Goal: Transaction & Acquisition: Book appointment/travel/reservation

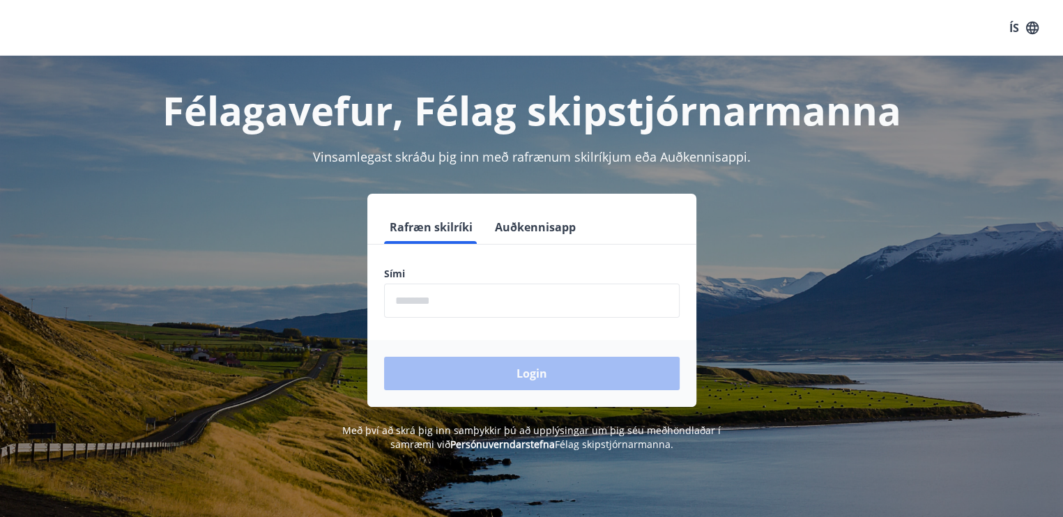
click at [453, 300] on input "phone" at bounding box center [532, 301] width 296 height 34
type input "********"
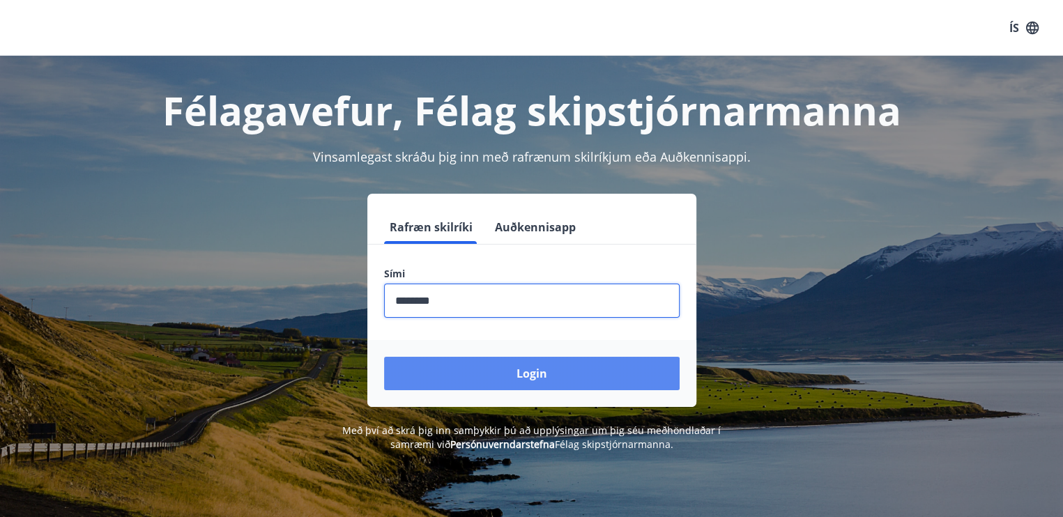
click at [531, 374] on button "Login" at bounding box center [532, 373] width 296 height 33
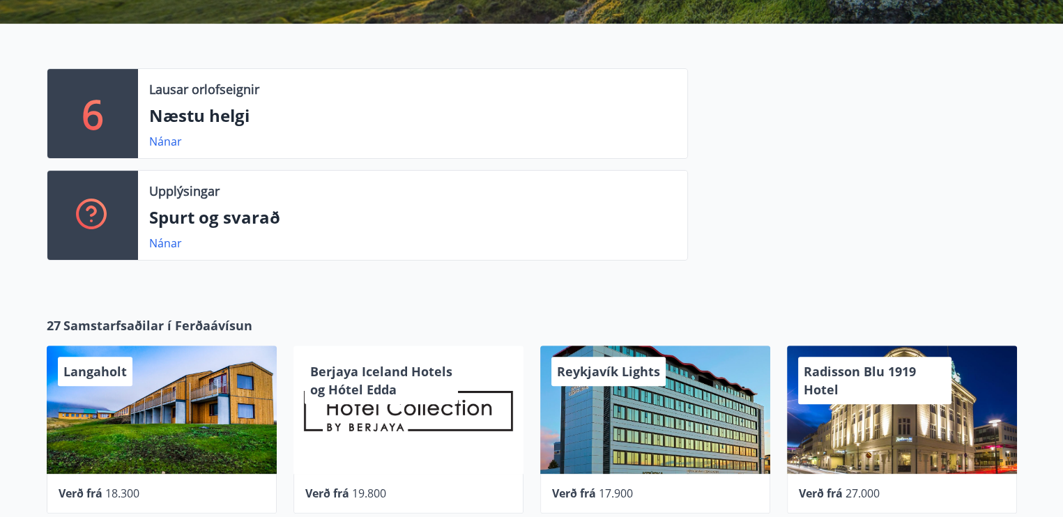
scroll to position [273, 0]
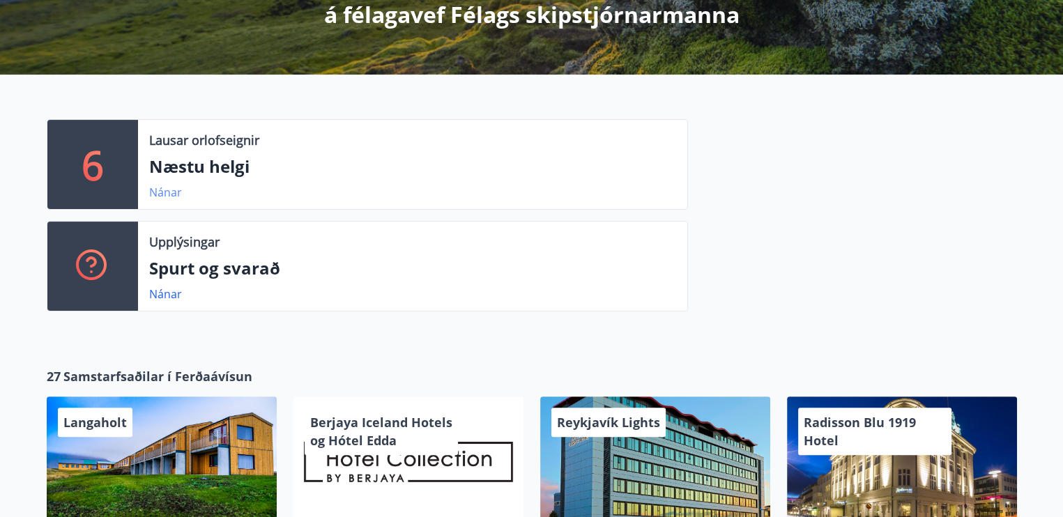
click at [167, 192] on link "Nánar" at bounding box center [165, 192] width 33 height 15
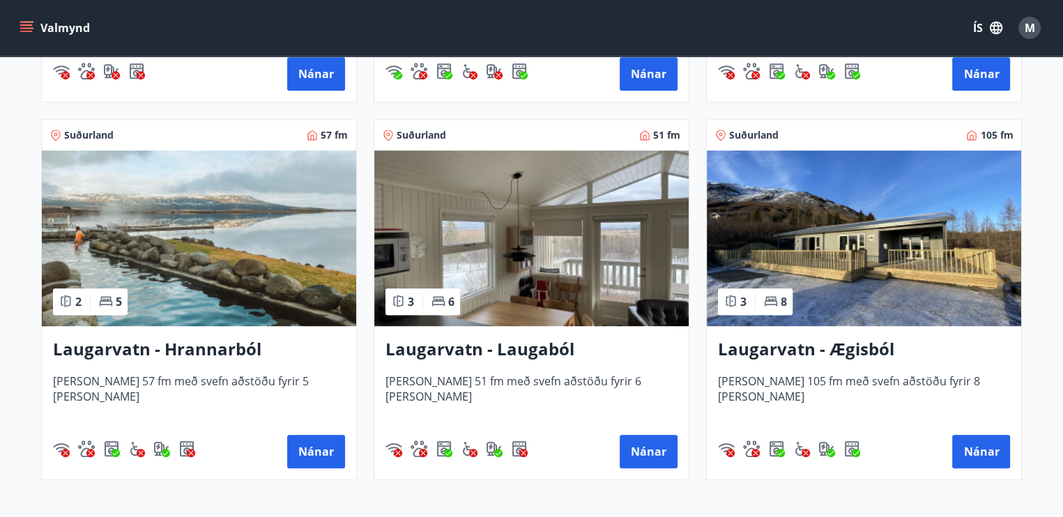
scroll to position [627, 0]
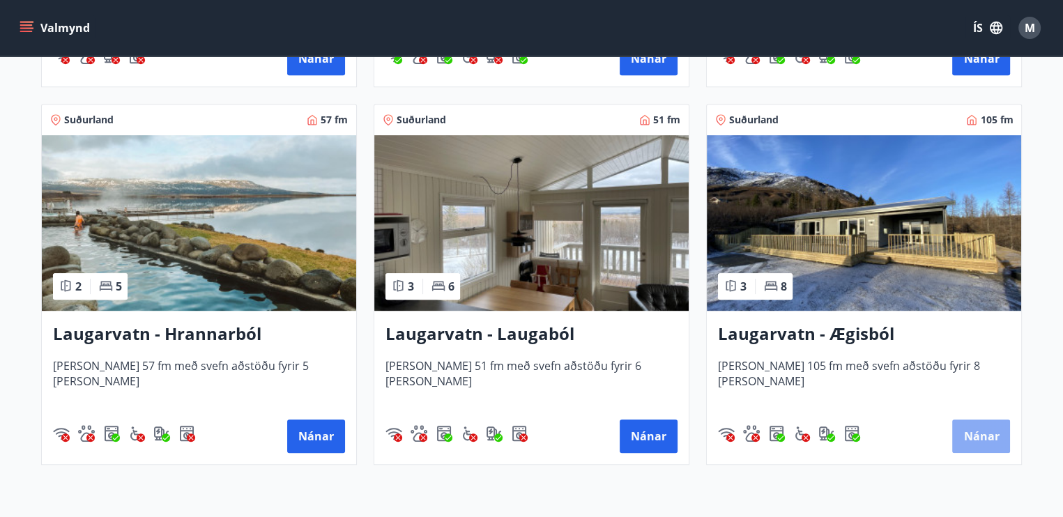
click at [981, 435] on button "Nánar" at bounding box center [981, 436] width 58 height 33
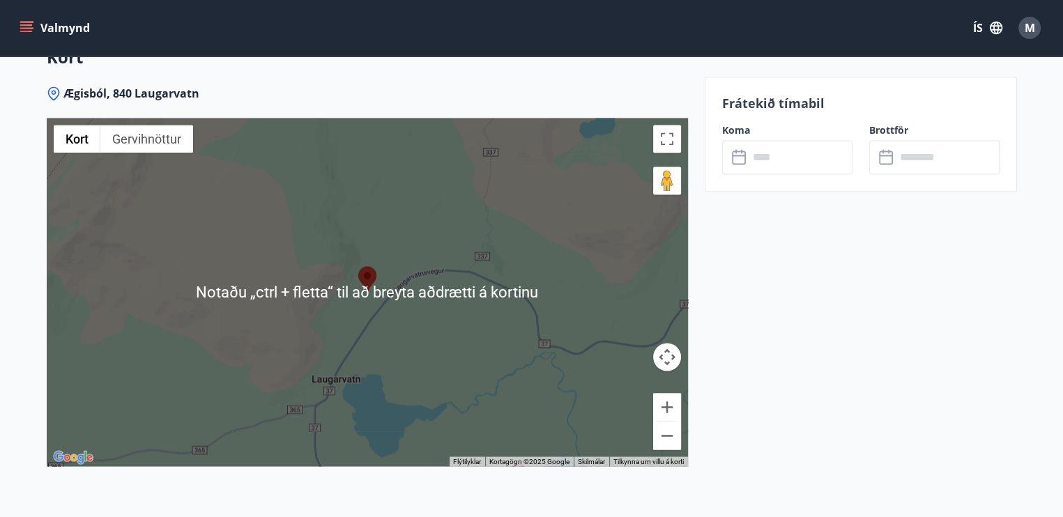
scroll to position [2370, 0]
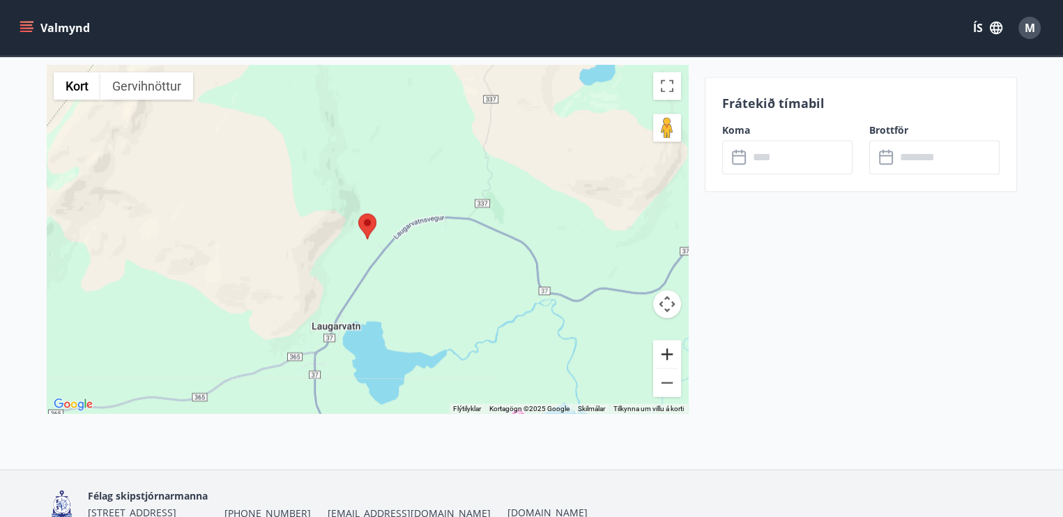
click at [666, 355] on button "Stækka" at bounding box center [667, 354] width 28 height 28
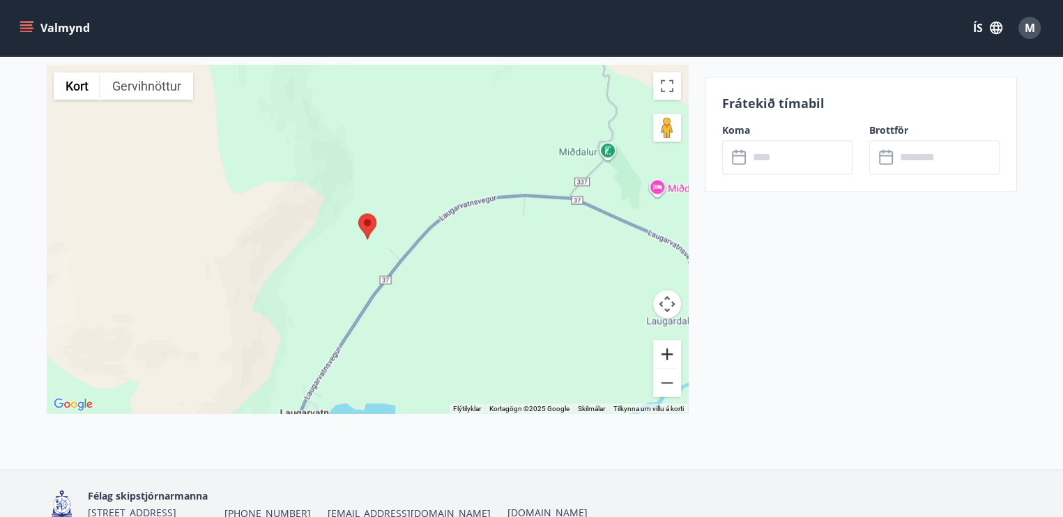
click at [666, 355] on button "Stækka" at bounding box center [667, 354] width 28 height 28
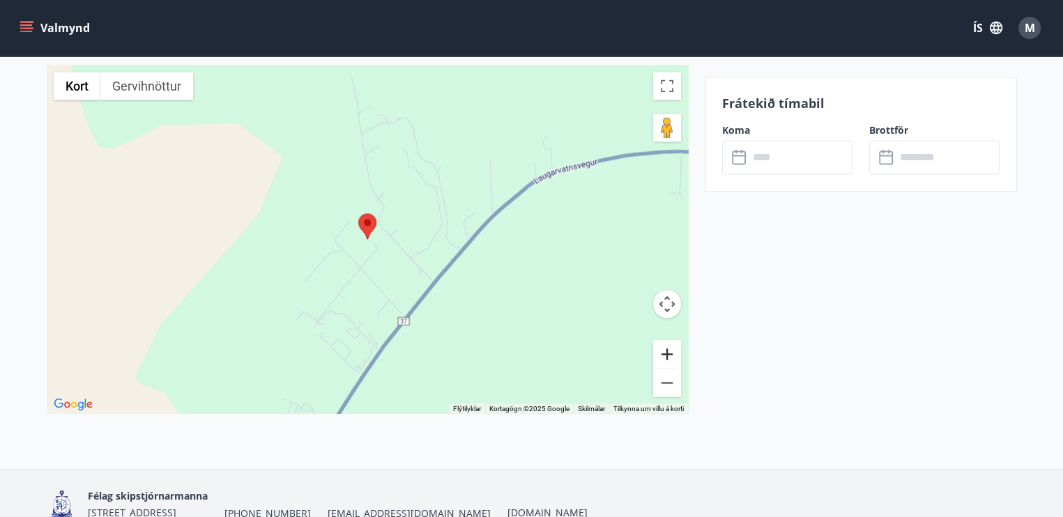
click at [666, 355] on button "Stækka" at bounding box center [667, 354] width 28 height 28
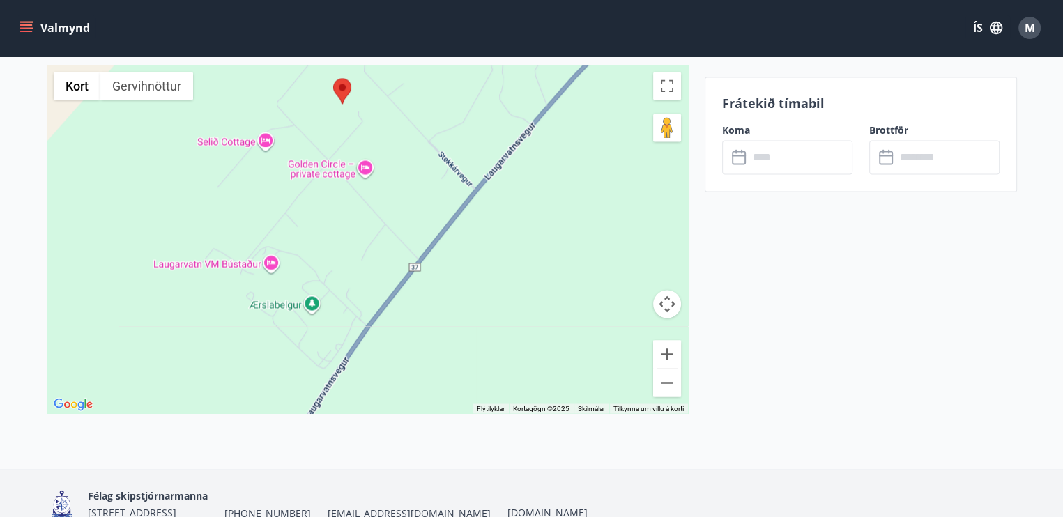
drag, startPoint x: 488, startPoint y: 296, endPoint x: 464, endPoint y: 160, distance: 138.0
click at [464, 160] on div at bounding box center [367, 239] width 641 height 349
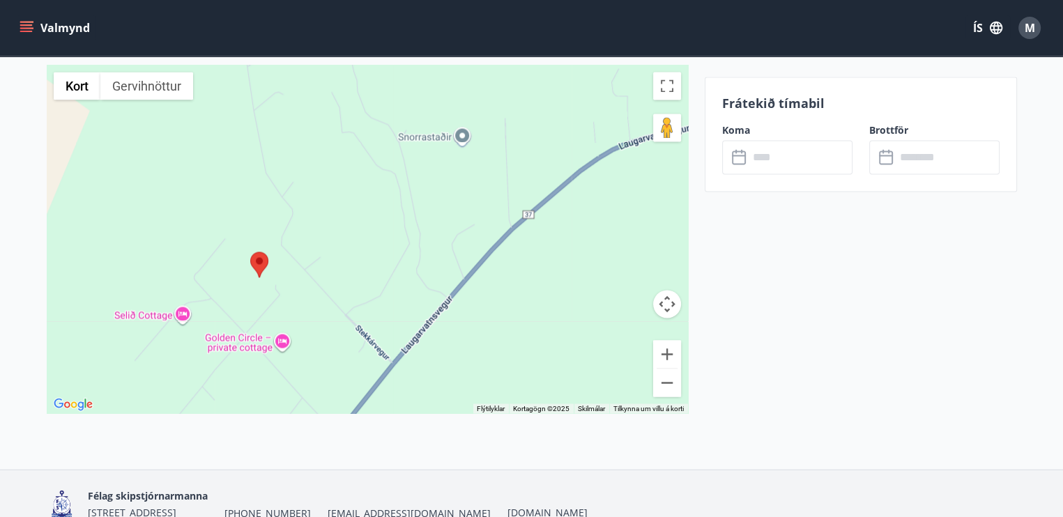
drag, startPoint x: 541, startPoint y: 261, endPoint x: 463, endPoint y: 426, distance: 182.1
click at [463, 426] on div "Ægisból, 840 Laugarvatn ← Færa til vinstri → Færa til hægri ↑ Færa upp ↓ Færa n…" at bounding box center [367, 251] width 641 height 436
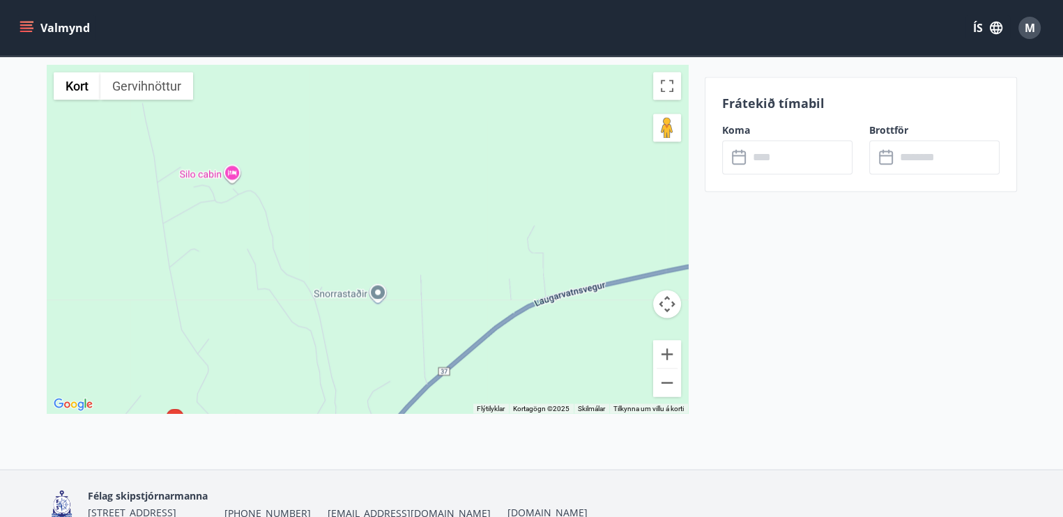
drag, startPoint x: 588, startPoint y: 272, endPoint x: 510, endPoint y: 413, distance: 161.0
click at [510, 413] on div "Ægisból, 840 Laugarvatn ← Færa til vinstri → Færa til hægri ↑ Færa upp ↓ Færa n…" at bounding box center [367, 251] width 641 height 436
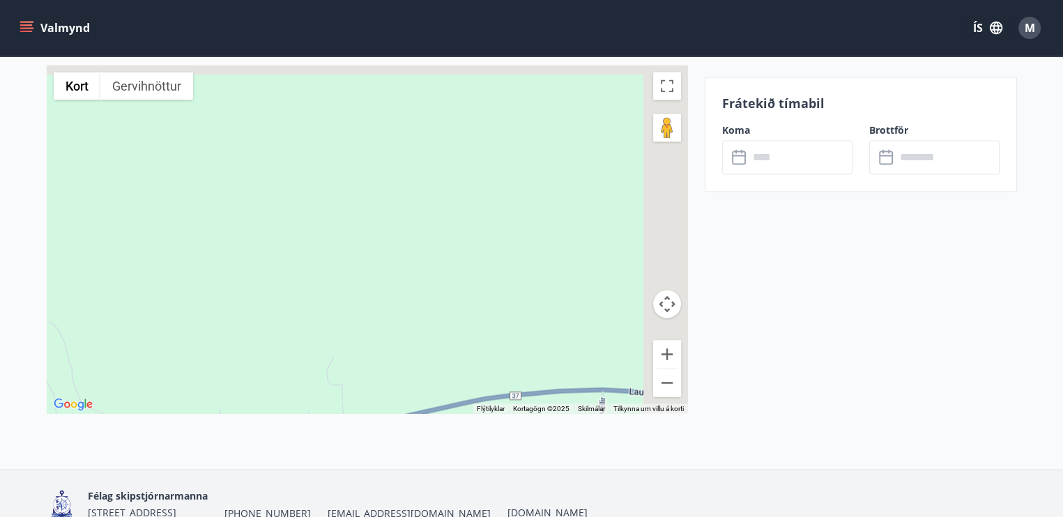
drag, startPoint x: 588, startPoint y: 304, endPoint x: 377, endPoint y: 436, distance: 248.9
click at [377, 436] on div "Ægisból, 840 Laugarvatn ← Færa til vinstri → Færa til hægri ↑ Færa upp ↓ Færa n…" at bounding box center [367, 251] width 641 height 436
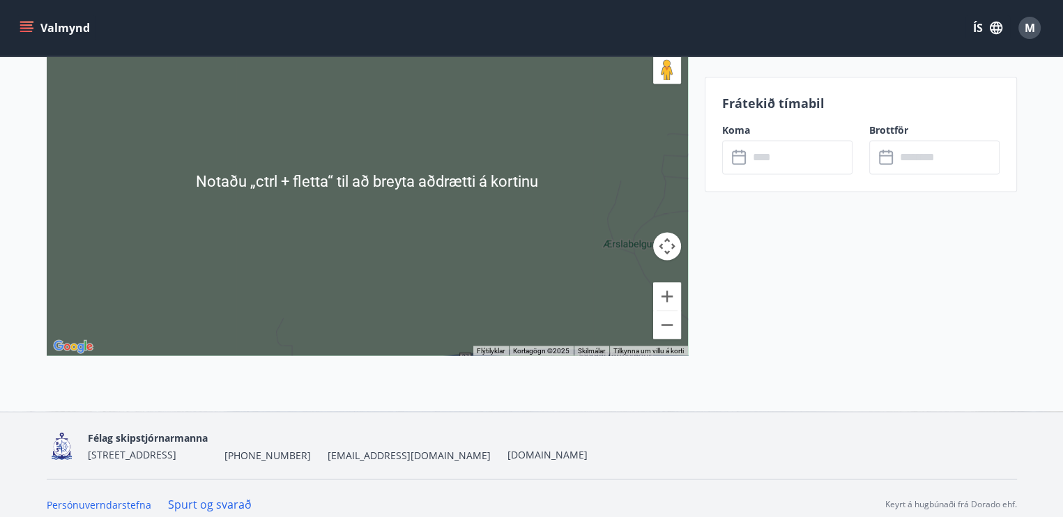
scroll to position [2437, 0]
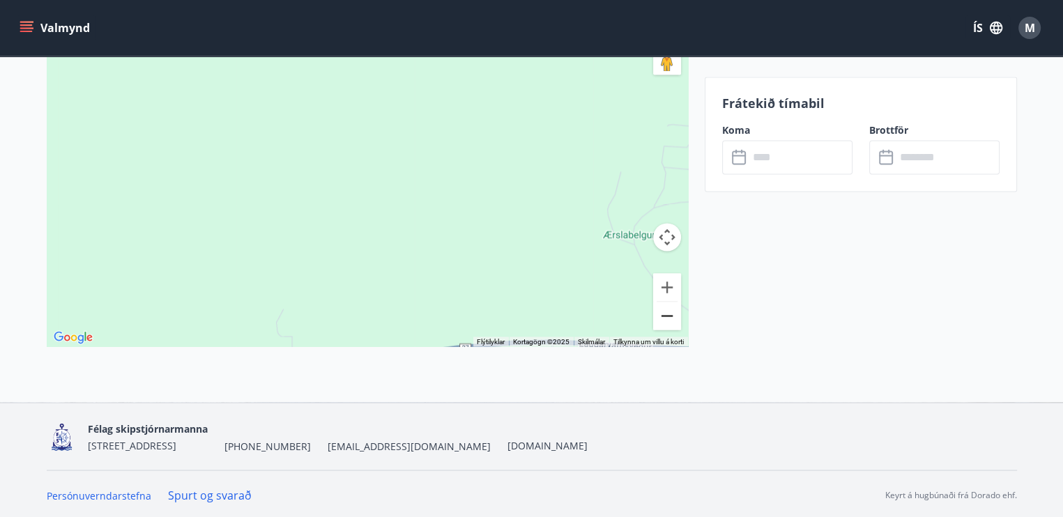
click at [664, 313] on button "Minnka" at bounding box center [667, 316] width 28 height 28
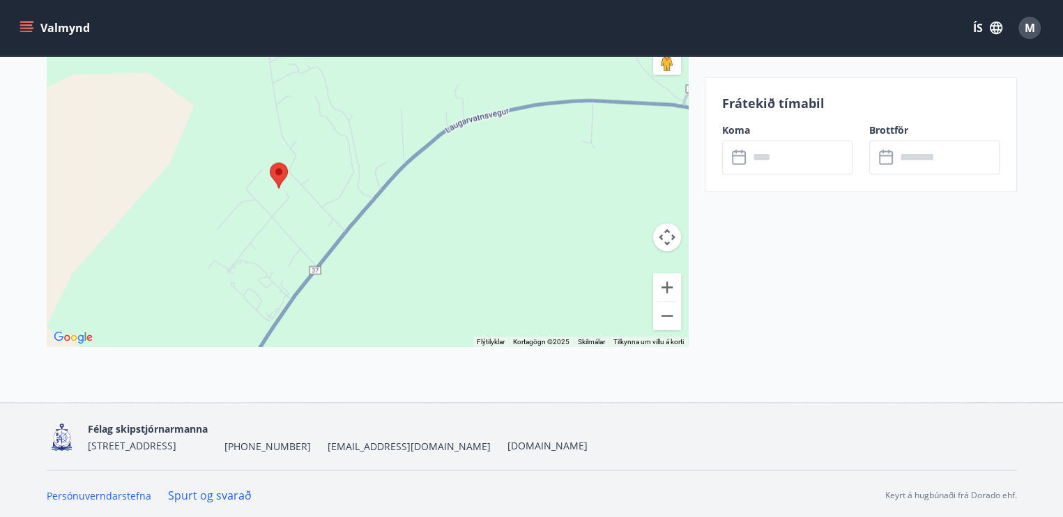
drag, startPoint x: 277, startPoint y: 261, endPoint x: 415, endPoint y: 98, distance: 213.2
click at [415, 98] on div at bounding box center [367, 172] width 641 height 349
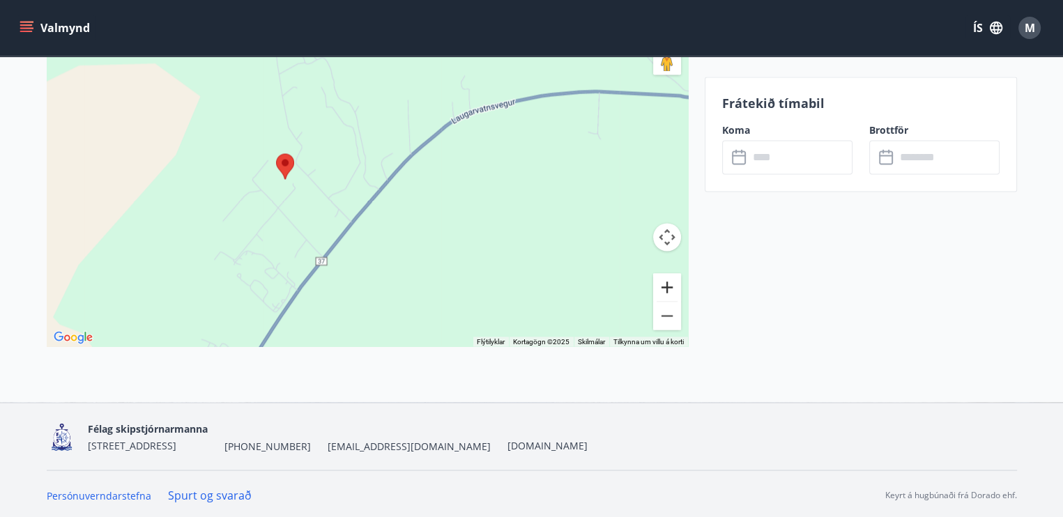
click at [665, 285] on button "Stækka" at bounding box center [667, 287] width 28 height 28
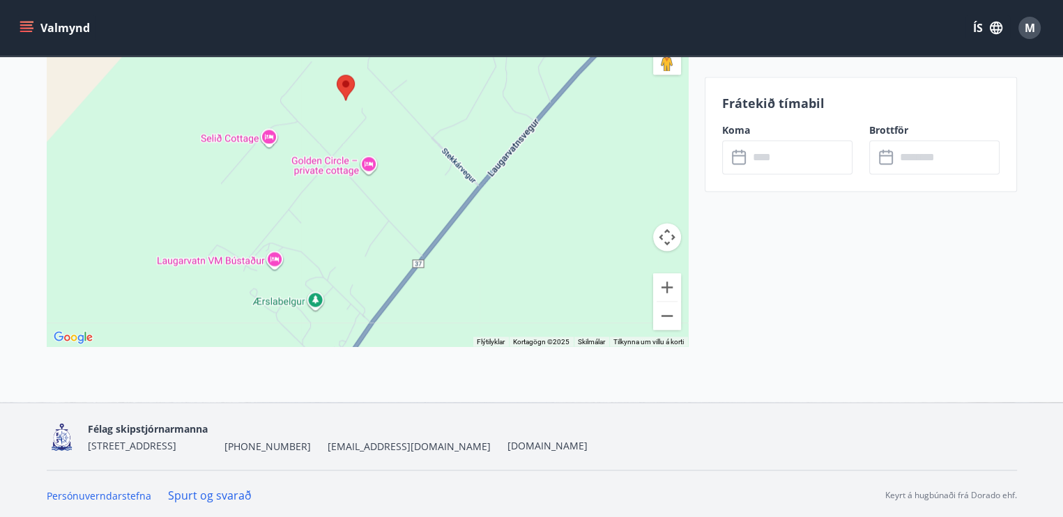
drag, startPoint x: 368, startPoint y: 296, endPoint x: 513, endPoint y: 210, distance: 168.8
click at [513, 210] on div at bounding box center [367, 172] width 641 height 349
click at [666, 287] on button "Stækka" at bounding box center [667, 287] width 28 height 28
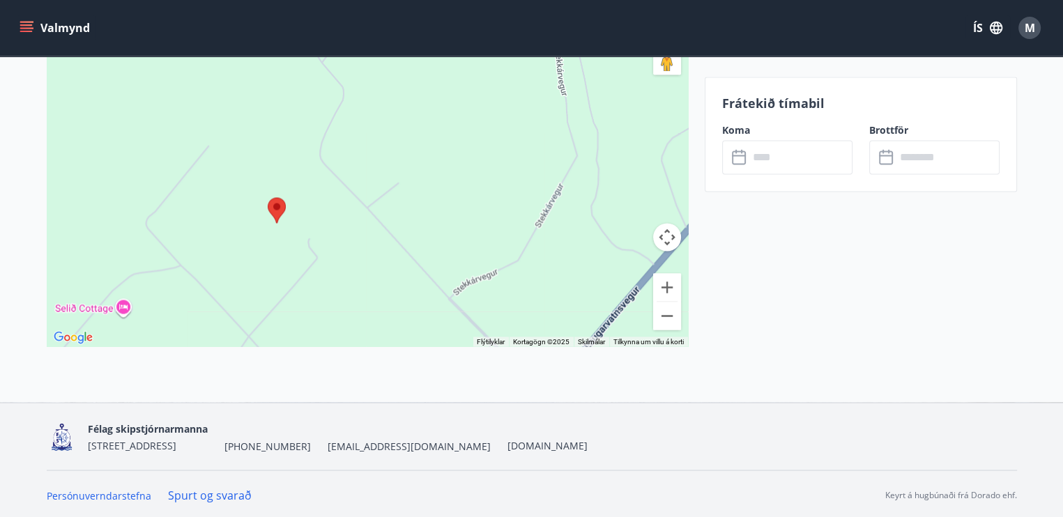
drag, startPoint x: 563, startPoint y: 229, endPoint x: 516, endPoint y: 427, distance: 203.6
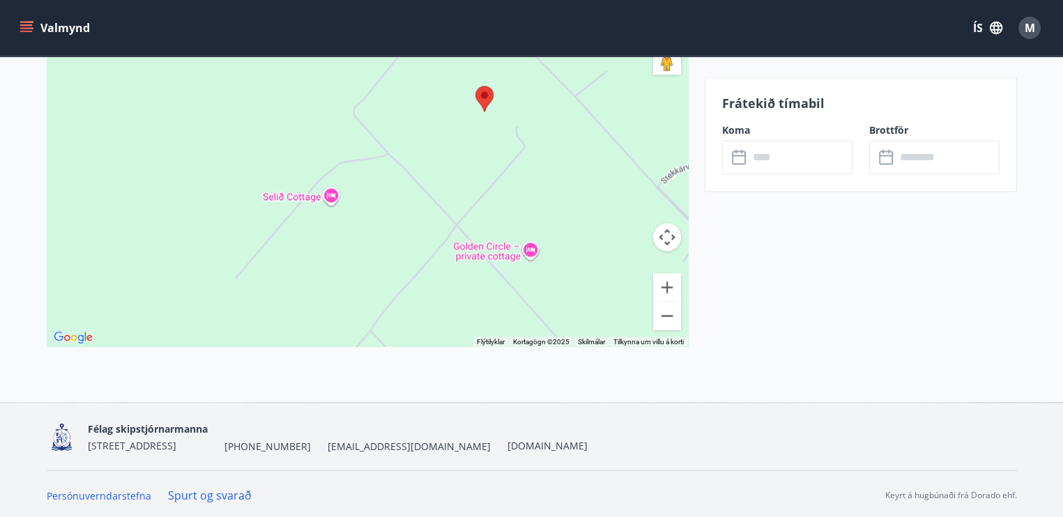
drag, startPoint x: 191, startPoint y: 309, endPoint x: 402, endPoint y: 192, distance: 240.9
click at [402, 192] on div at bounding box center [367, 172] width 641 height 349
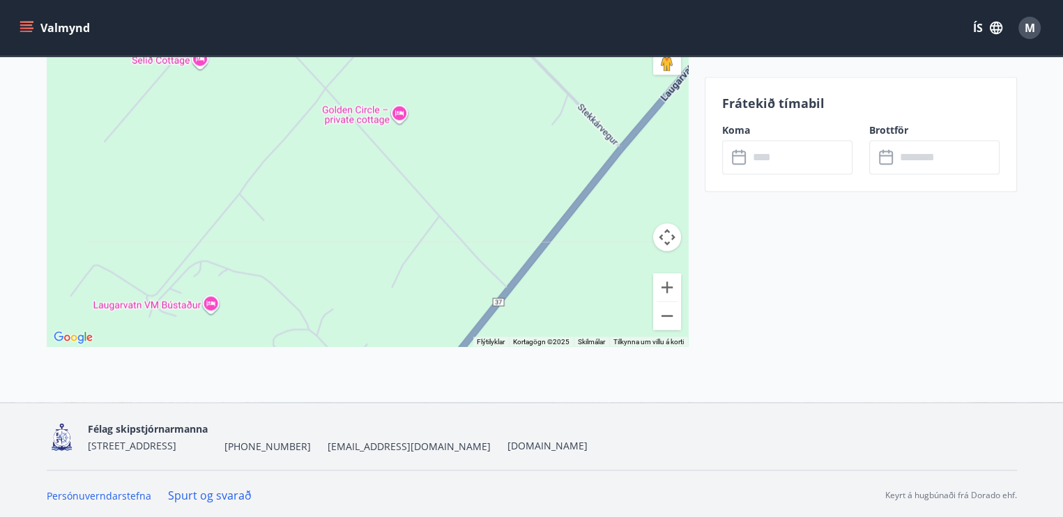
drag, startPoint x: 445, startPoint y: 304, endPoint x: 315, endPoint y: 166, distance: 189.8
click at [315, 166] on div at bounding box center [367, 172] width 641 height 349
click at [397, 116] on div at bounding box center [367, 172] width 641 height 349
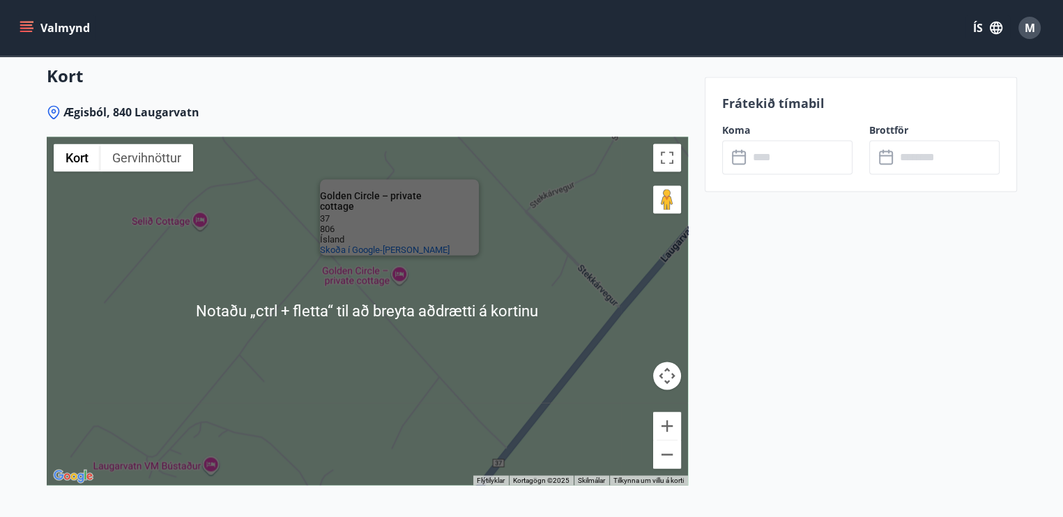
scroll to position [2298, 0]
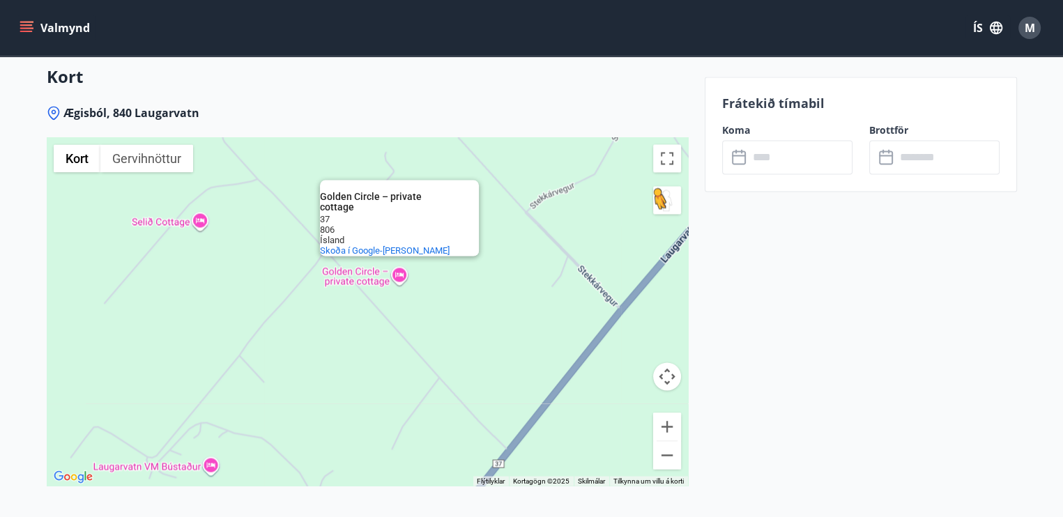
click at [669, 197] on button "Dragðu Þránd á kortið til að opna Street View" at bounding box center [667, 200] width 28 height 28
click at [664, 196] on button "Dragðu Þránd á kortið til að opna Street View" at bounding box center [667, 200] width 28 height 28
click at [667, 153] on button "Breyta yfirsýn á öllum skjánum" at bounding box center [667, 158] width 28 height 28
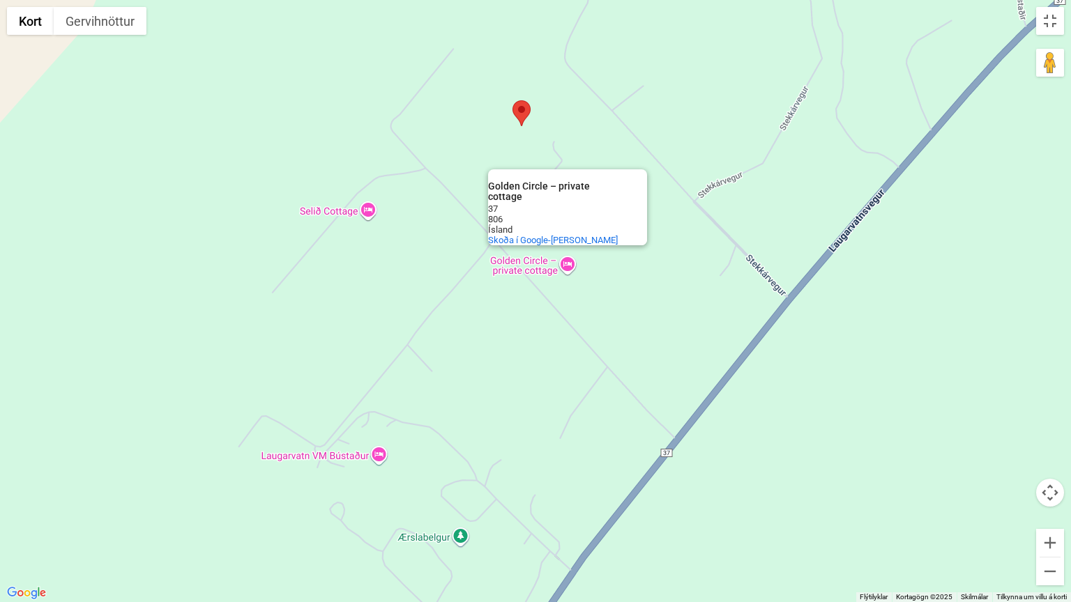
click at [886, 335] on div "Golden Circle – private cottage Golden Circle – private cottage 37 806 Ísland S…" at bounding box center [535, 301] width 1071 height 602
click at [512, 100] on area at bounding box center [512, 100] width 0 height 0
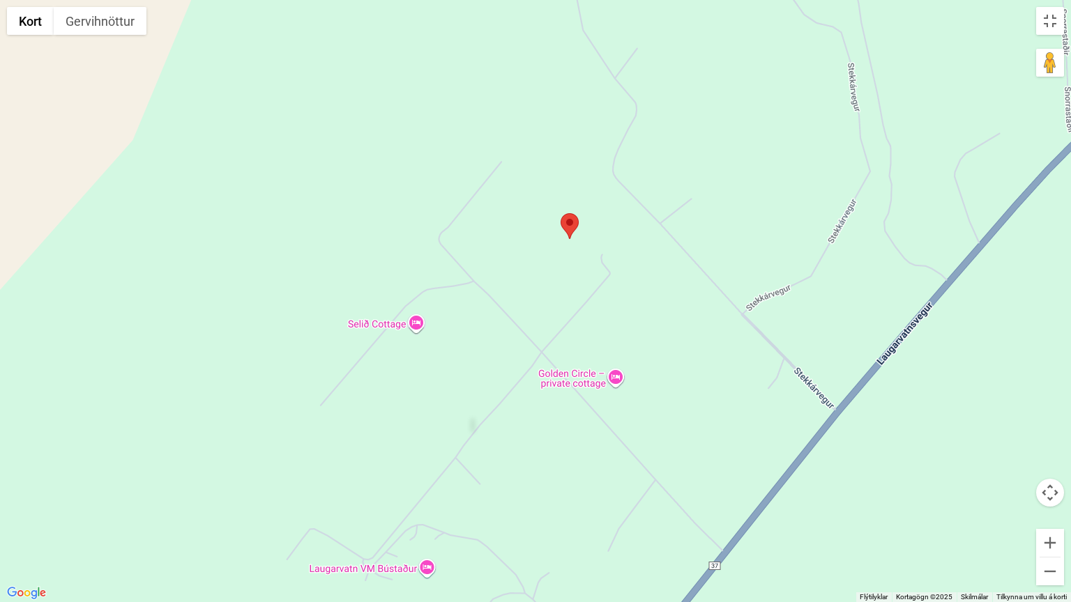
drag, startPoint x: 432, startPoint y: 141, endPoint x: 556, endPoint y: 415, distance: 301.1
click at [556, 415] on div at bounding box center [535, 301] width 1071 height 602
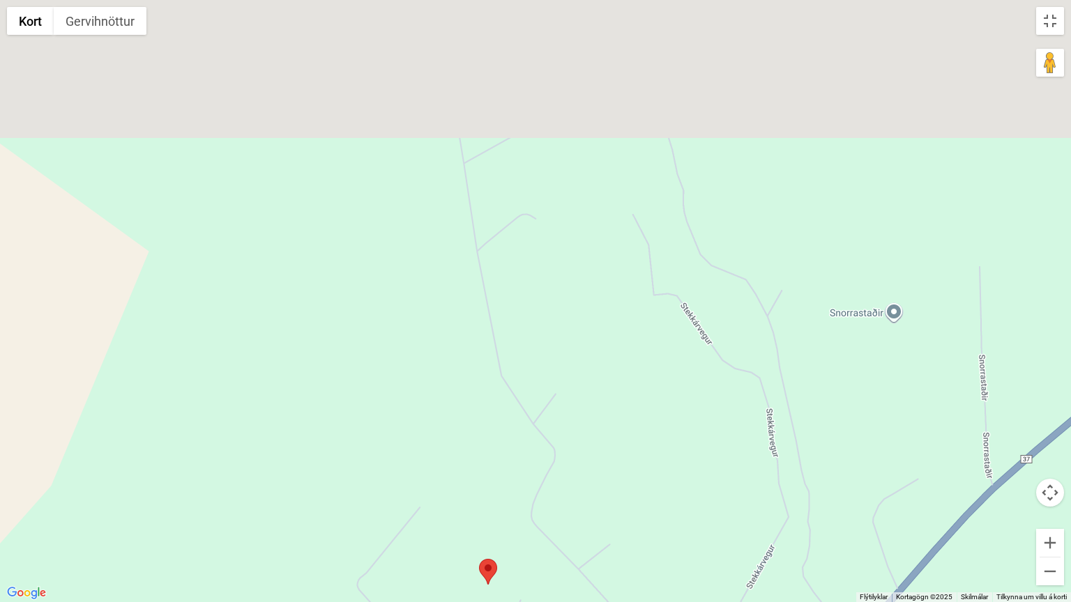
drag, startPoint x: 583, startPoint y: 181, endPoint x: 452, endPoint y: 354, distance: 217.9
click at [452, 354] on div at bounding box center [535, 301] width 1071 height 602
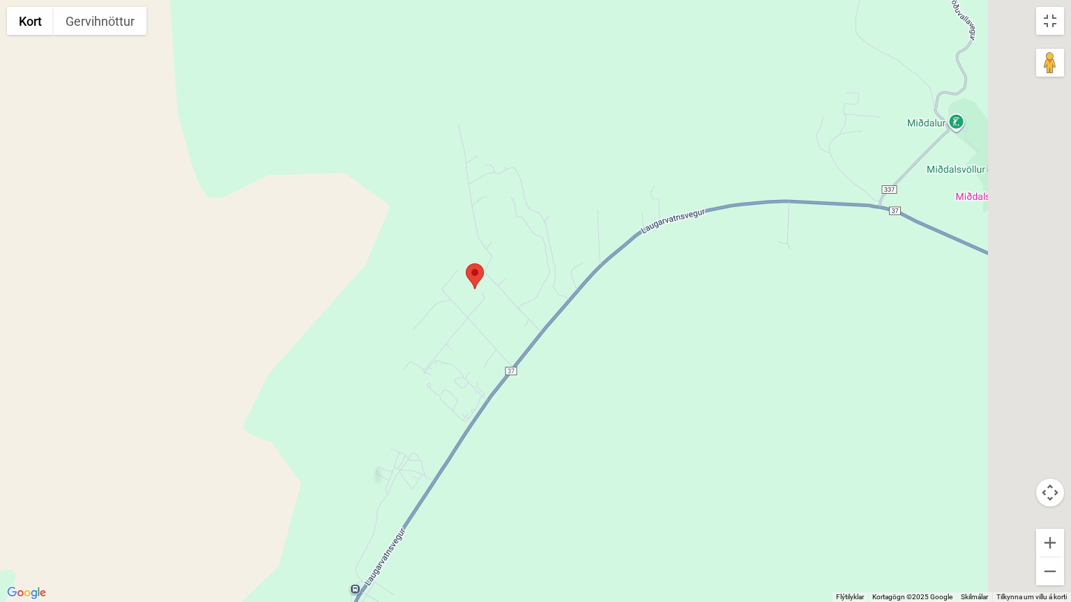
drag, startPoint x: 792, startPoint y: 262, endPoint x: 289, endPoint y: 315, distance: 505.4
click at [289, 315] on div at bounding box center [535, 301] width 1071 height 602
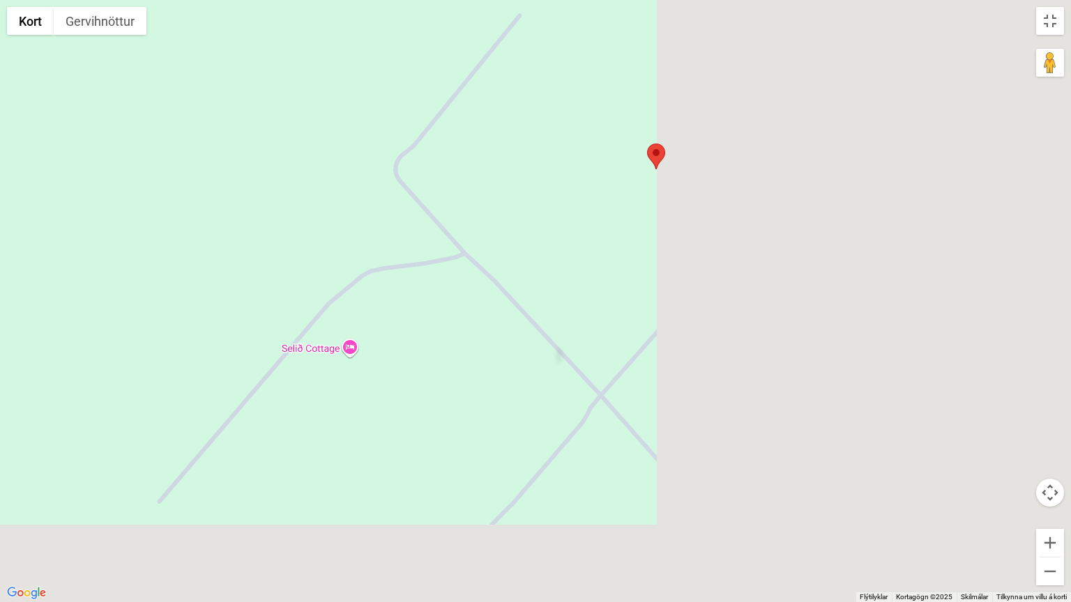
drag, startPoint x: 757, startPoint y: 325, endPoint x: 347, endPoint y: 257, distance: 415.4
click at [347, 257] on div at bounding box center [535, 301] width 1071 height 602
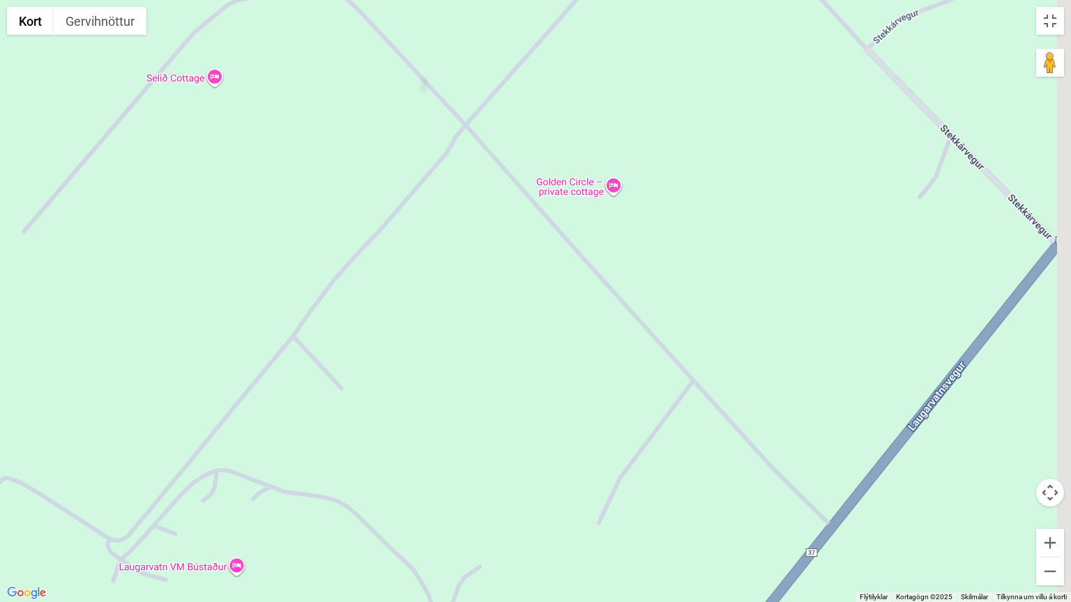
drag, startPoint x: 542, startPoint y: 418, endPoint x: 461, endPoint y: 142, distance: 288.3
click at [463, 145] on div at bounding box center [535, 301] width 1071 height 602
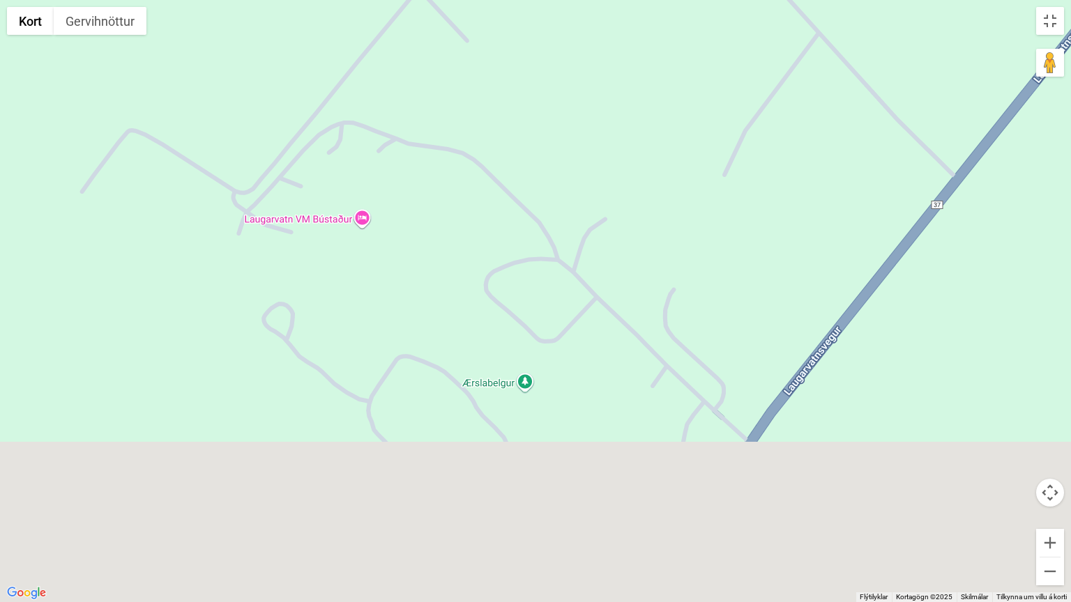
drag, startPoint x: 665, startPoint y: 507, endPoint x: 800, endPoint y: 153, distance: 379.1
click at [800, 153] on div at bounding box center [535, 301] width 1071 height 602
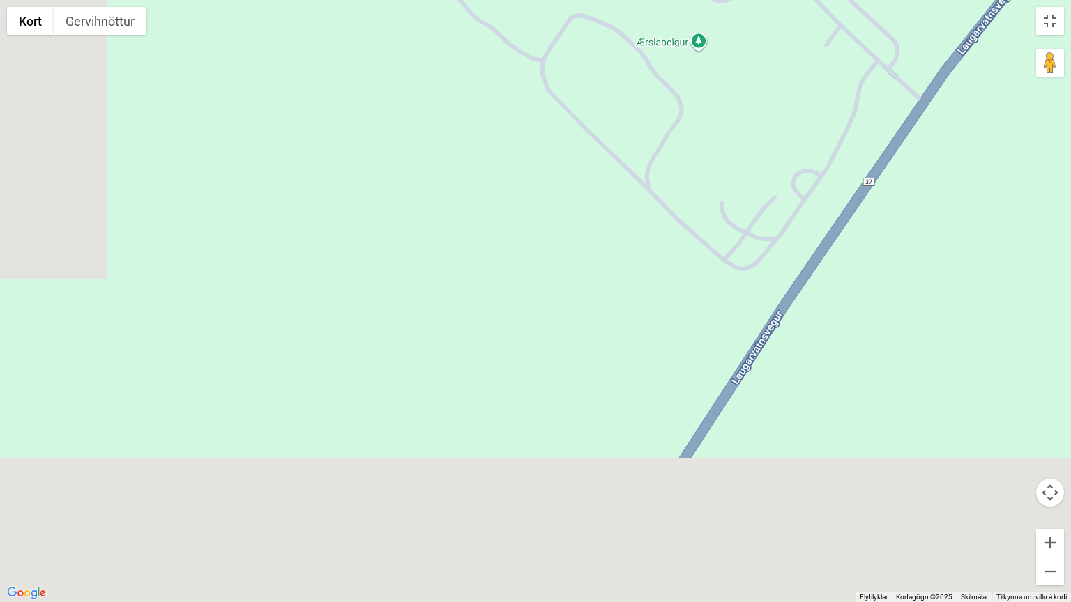
drag, startPoint x: 708, startPoint y: 349, endPoint x: 823, endPoint y: 144, distance: 234.7
click at [823, 144] on div at bounding box center [535, 301] width 1071 height 602
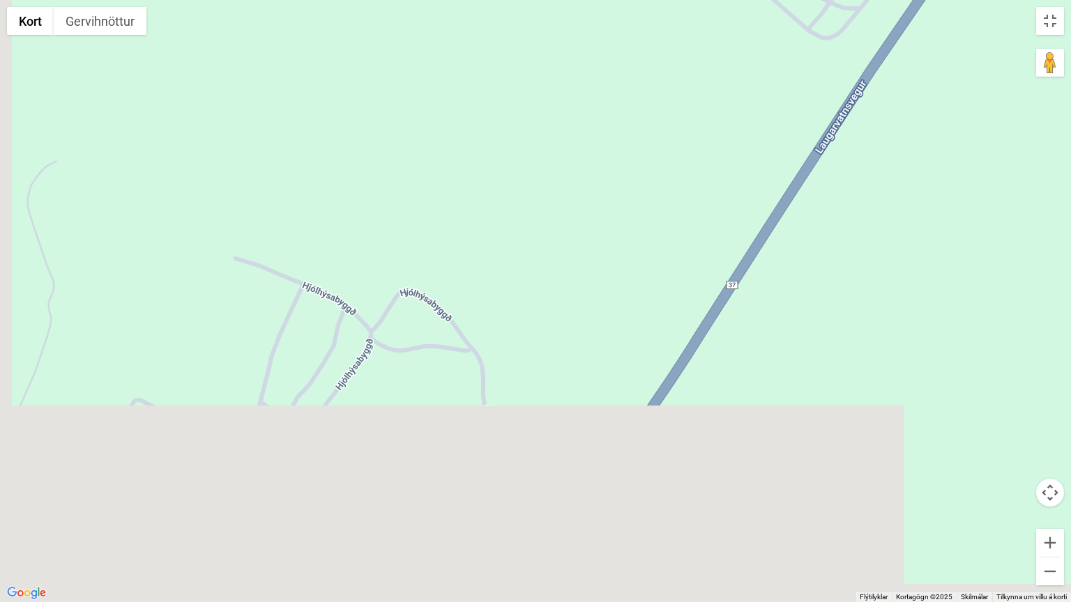
drag, startPoint x: 621, startPoint y: 463, endPoint x: 742, endPoint y: 168, distance: 318.8
click at [742, 168] on div at bounding box center [535, 301] width 1071 height 602
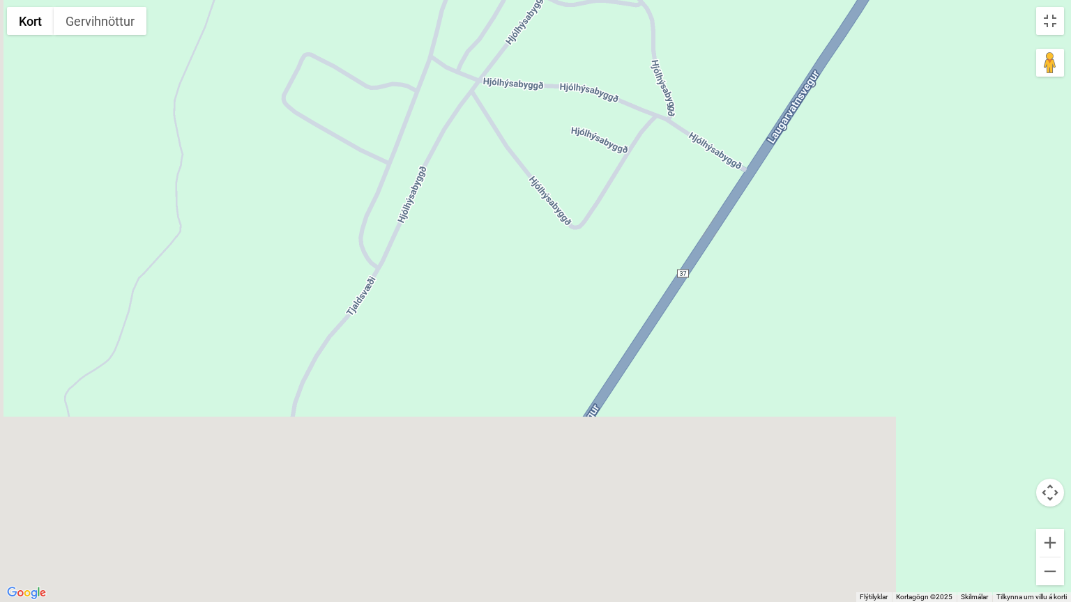
drag, startPoint x: 549, startPoint y: 466, endPoint x: 729, endPoint y: 129, distance: 382.3
click at [728, 129] on div at bounding box center [535, 301] width 1071 height 602
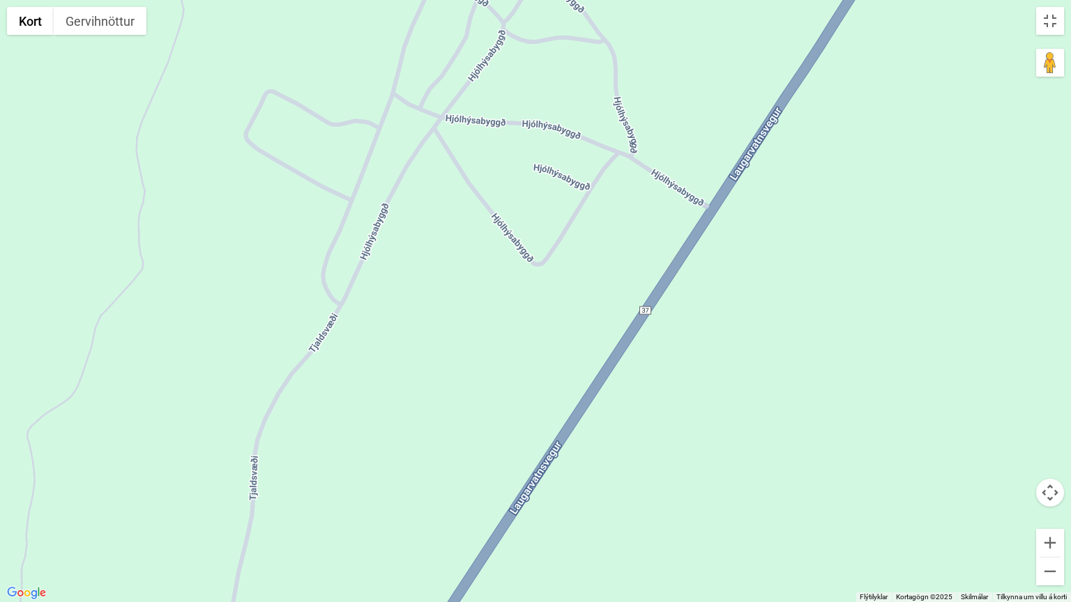
drag, startPoint x: 786, startPoint y: 151, endPoint x: 619, endPoint y: 389, distance: 290.8
click at [621, 388] on div at bounding box center [535, 301] width 1071 height 602
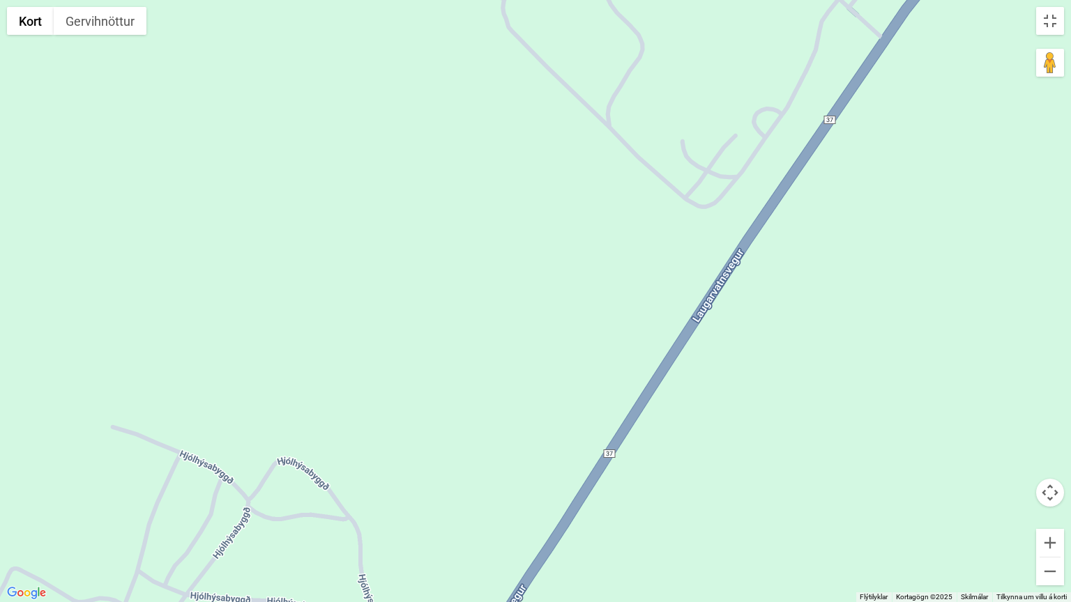
drag, startPoint x: 669, startPoint y: 257, endPoint x: 549, endPoint y: 506, distance: 276.2
click at [552, 506] on div at bounding box center [535, 301] width 1071 height 602
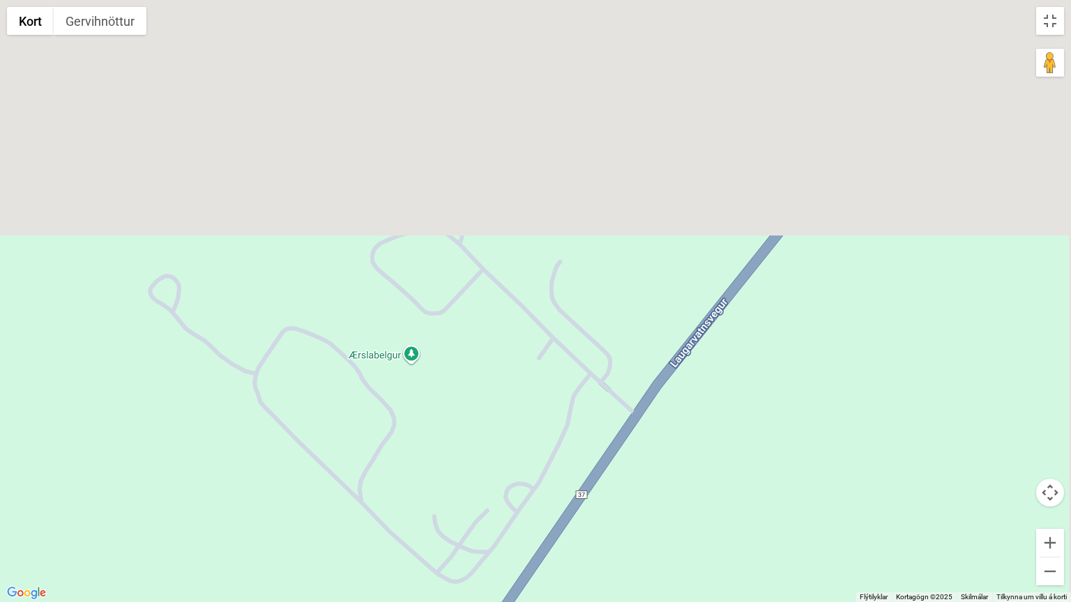
drag, startPoint x: 698, startPoint y: 276, endPoint x: 516, endPoint y: 558, distance: 335.3
click at [516, 517] on div at bounding box center [535, 301] width 1071 height 602
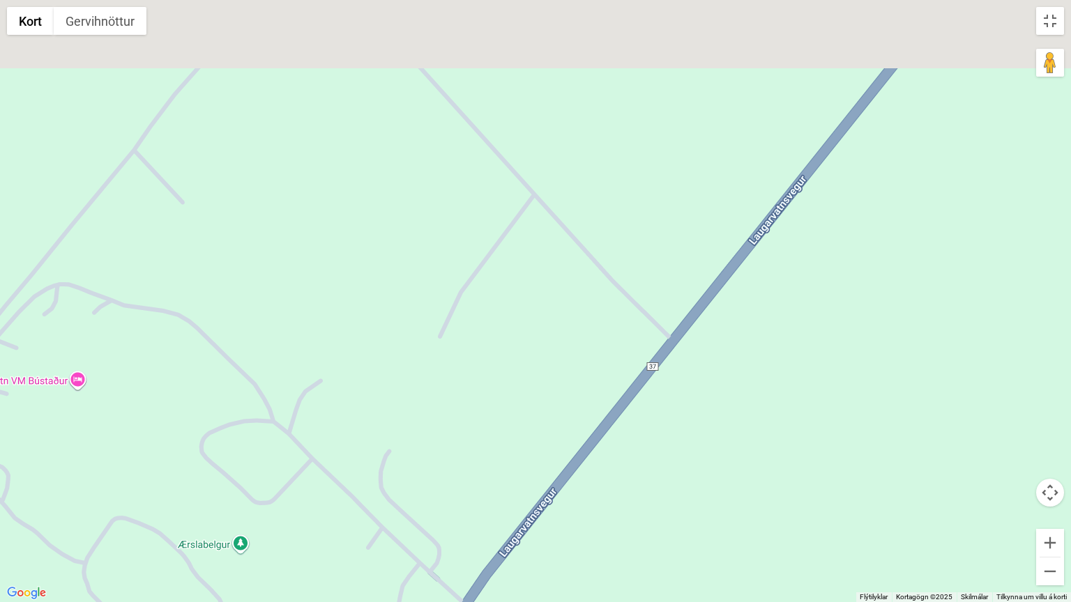
drag, startPoint x: 794, startPoint y: 211, endPoint x: 431, endPoint y: 602, distance: 533.2
click at [432, 517] on div at bounding box center [535, 301] width 1071 height 602
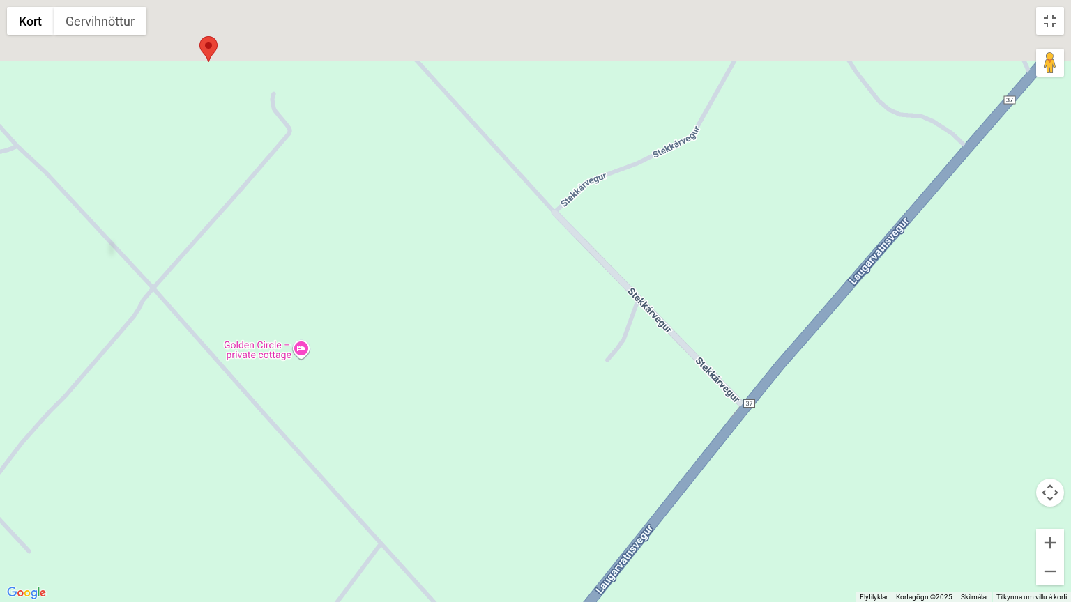
drag, startPoint x: 324, startPoint y: 449, endPoint x: 367, endPoint y: 553, distance: 113.1
click at [367, 517] on div at bounding box center [535, 301] width 1071 height 602
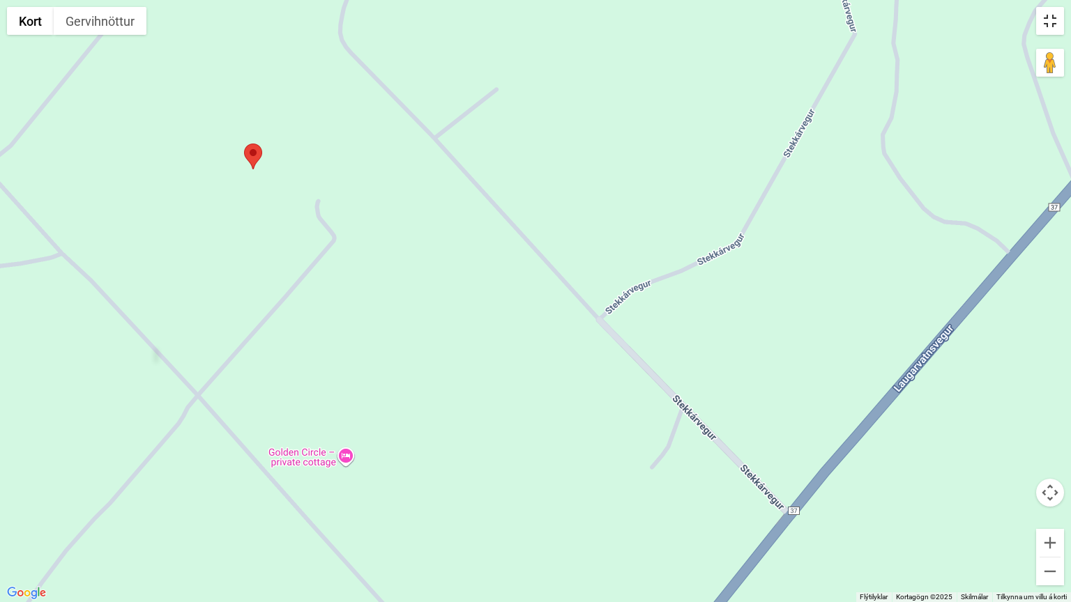
click at [1046, 17] on button "Breyta yfirsýn á öllum skjánum" at bounding box center [1050, 21] width 28 height 28
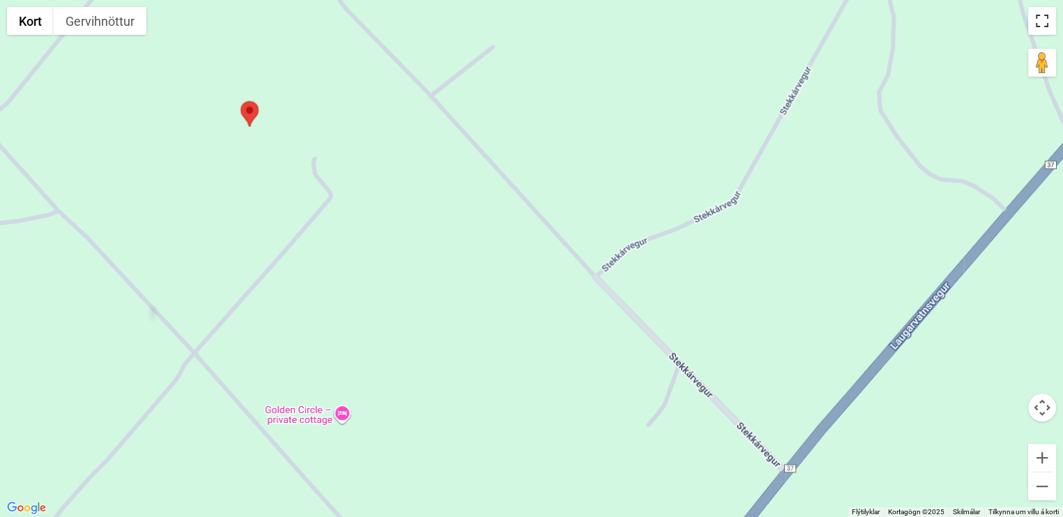
scroll to position [2228, 0]
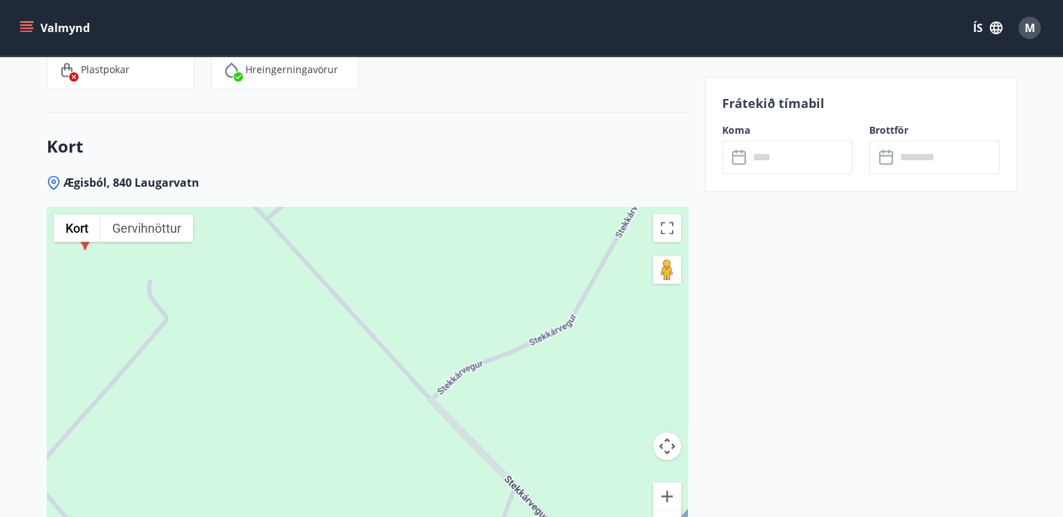
click at [781, 162] on input "text" at bounding box center [801, 157] width 104 height 34
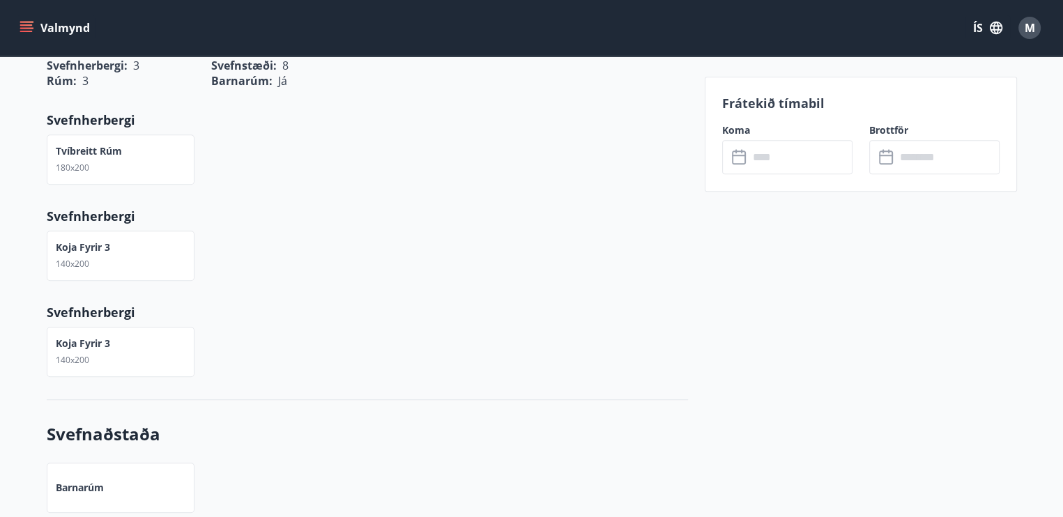
scroll to position [903, 0]
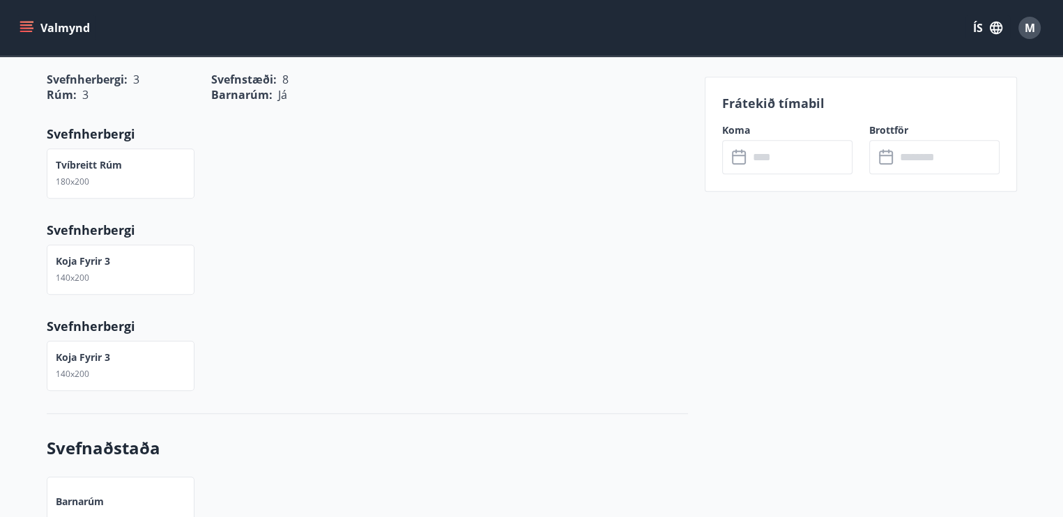
click at [906, 160] on input "text" at bounding box center [948, 157] width 104 height 34
click at [751, 159] on input "text" at bounding box center [801, 157] width 104 height 34
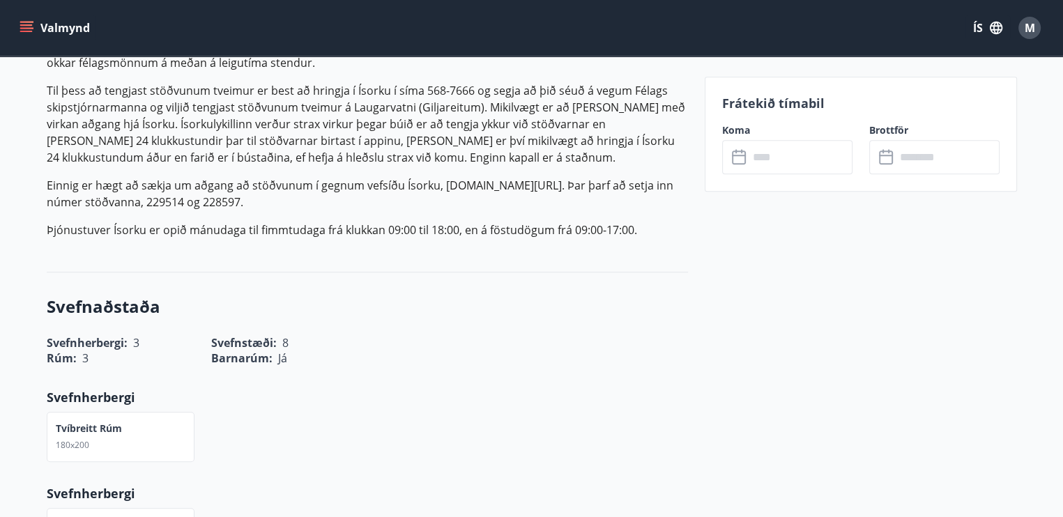
scroll to position [627, 0]
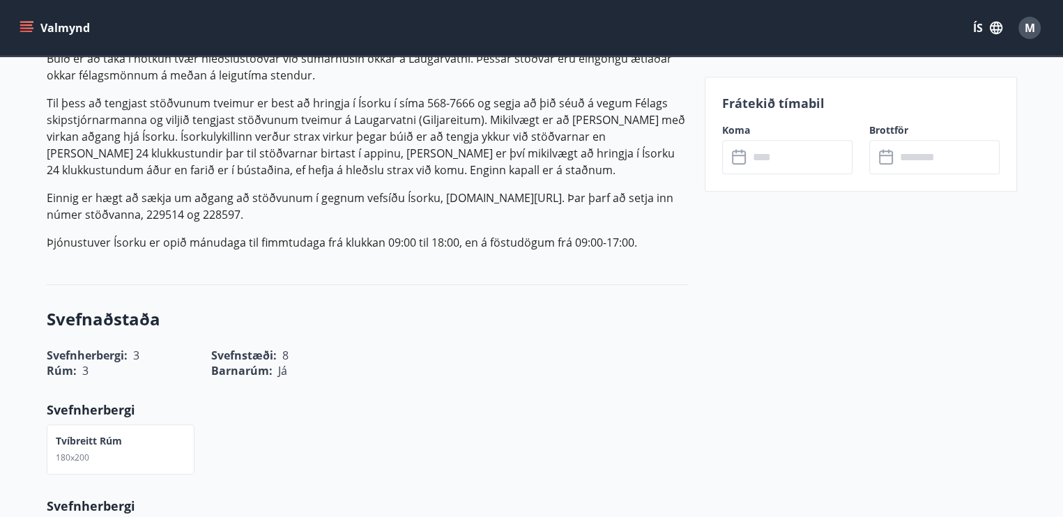
click at [735, 130] on label "Koma" at bounding box center [787, 130] width 130 height 14
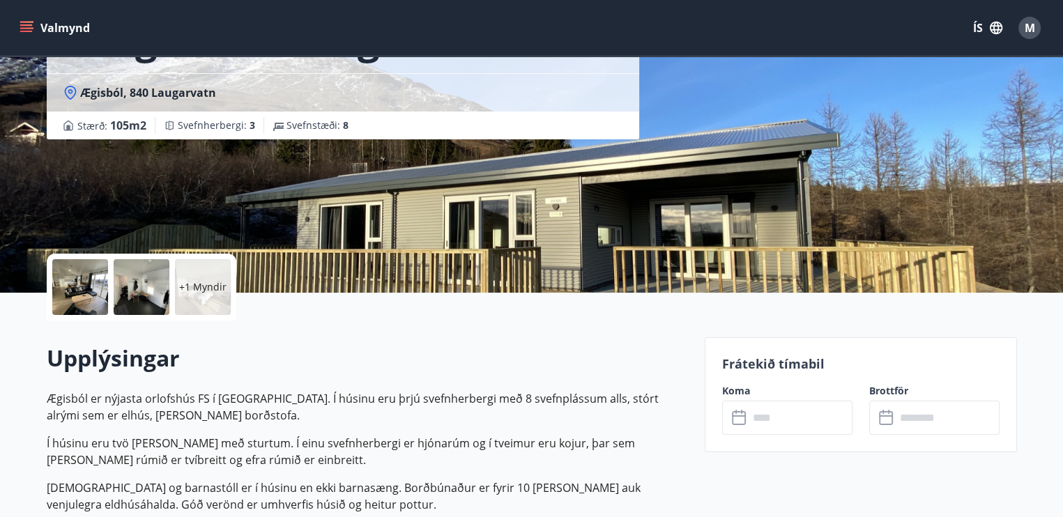
scroll to position [139, 0]
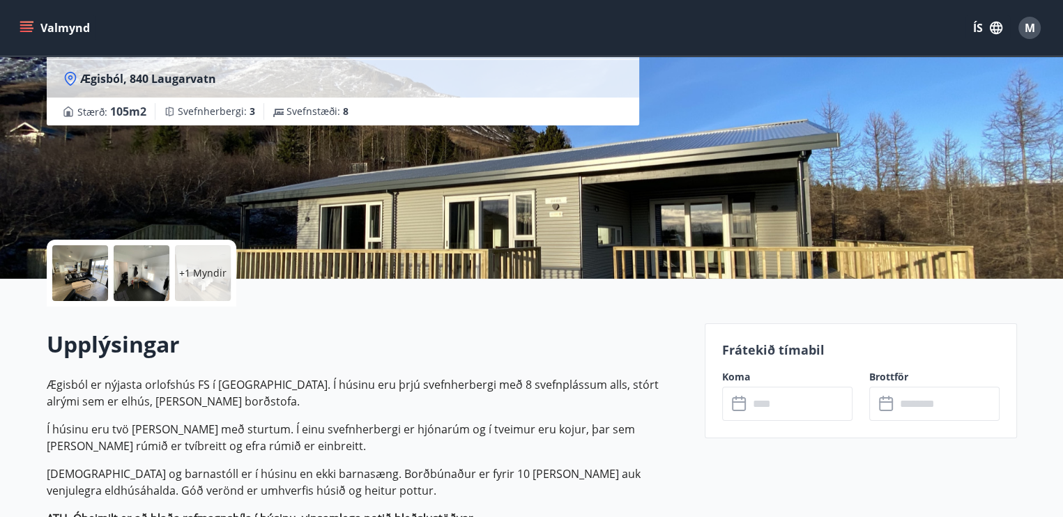
click at [25, 24] on icon "menu" at bounding box center [26, 24] width 13 height 1
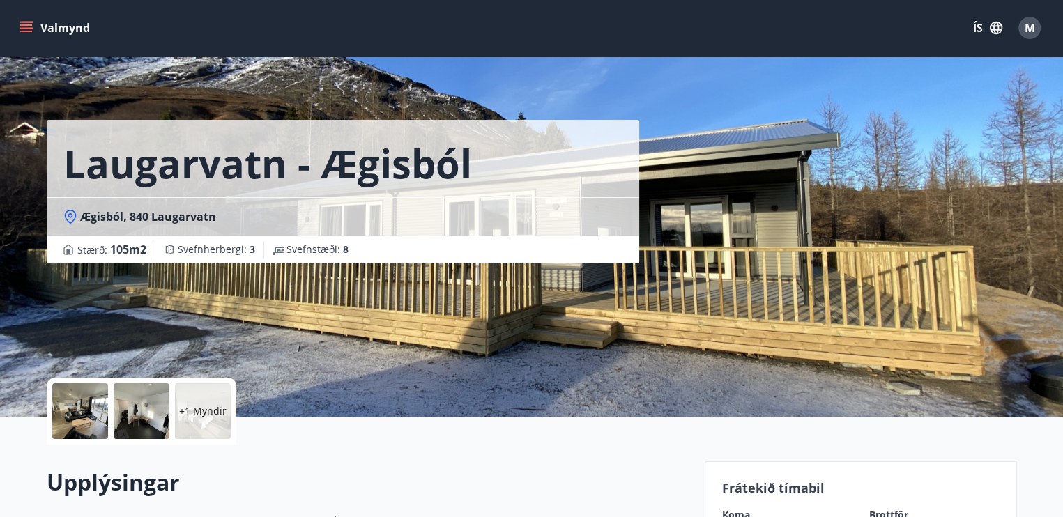
scroll to position [0, 0]
